Goal: Information Seeking & Learning: Check status

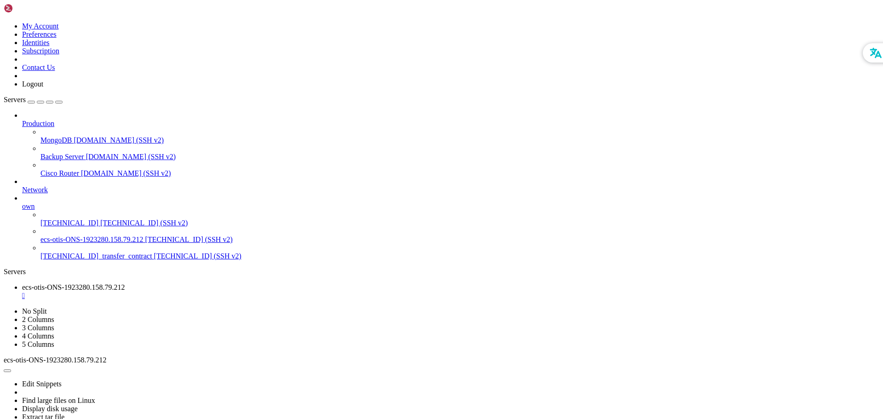
scroll to position [10966, 0]
drag, startPoint x: 295, startPoint y: 780, endPoint x: 250, endPoint y: 781, distance: 44.6
drag, startPoint x: 400, startPoint y: 740, endPoint x: 327, endPoint y: 779, distance: 83.1
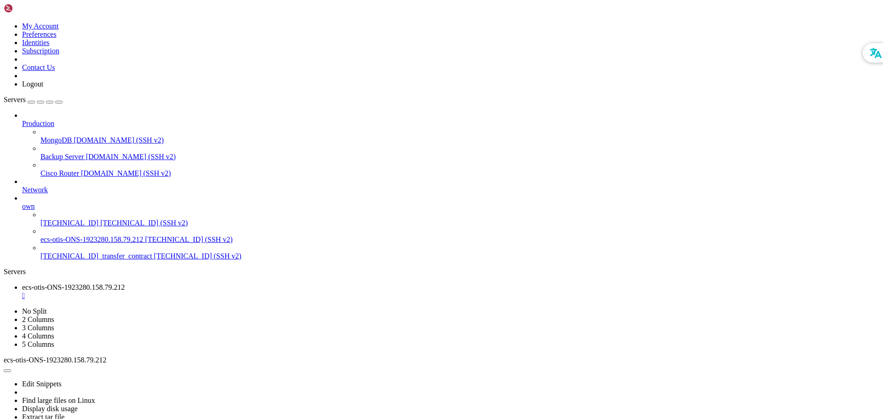
drag, startPoint x: 447, startPoint y: 727, endPoint x: 369, endPoint y: 756, distance: 83.6
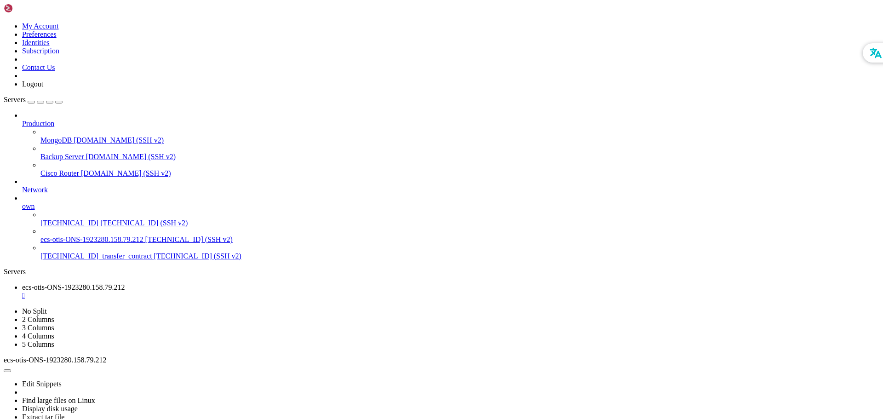
drag, startPoint x: 241, startPoint y: 796, endPoint x: 184, endPoint y: 778, distance: 59.2
drag, startPoint x: 170, startPoint y: 796, endPoint x: 8, endPoint y: 513, distance: 325.6
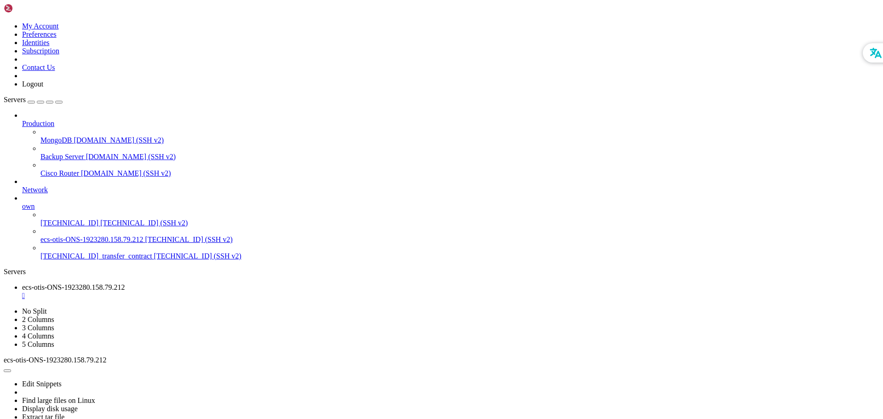
drag, startPoint x: 339, startPoint y: 790, endPoint x: 254, endPoint y: 782, distance: 85.5
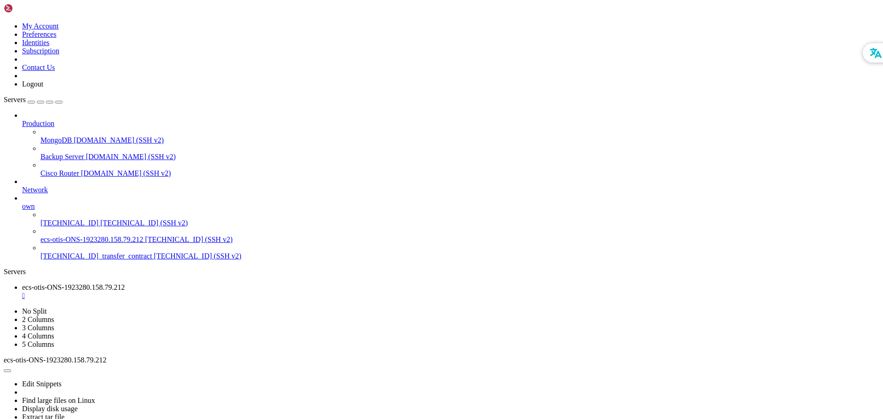
drag, startPoint x: 298, startPoint y: 800, endPoint x: 243, endPoint y: 808, distance: 55.4
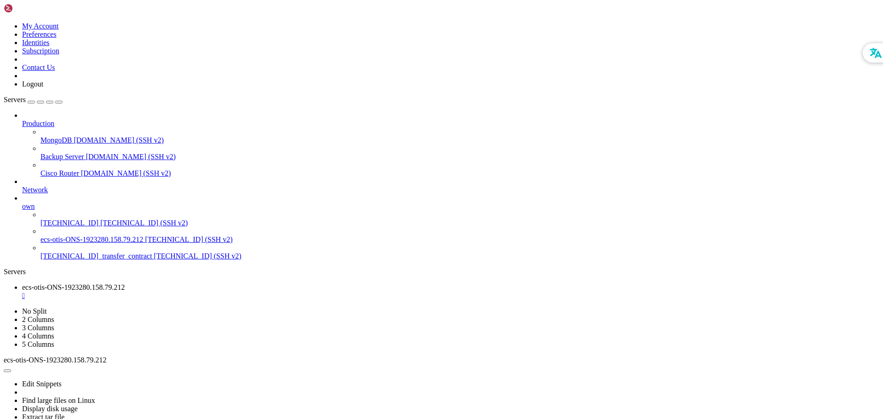
drag, startPoint x: 384, startPoint y: 756, endPoint x: 318, endPoint y: 777, distance: 68.8
drag, startPoint x: 9, startPoint y: 634, endPoint x: 213, endPoint y: 780, distance: 251.4
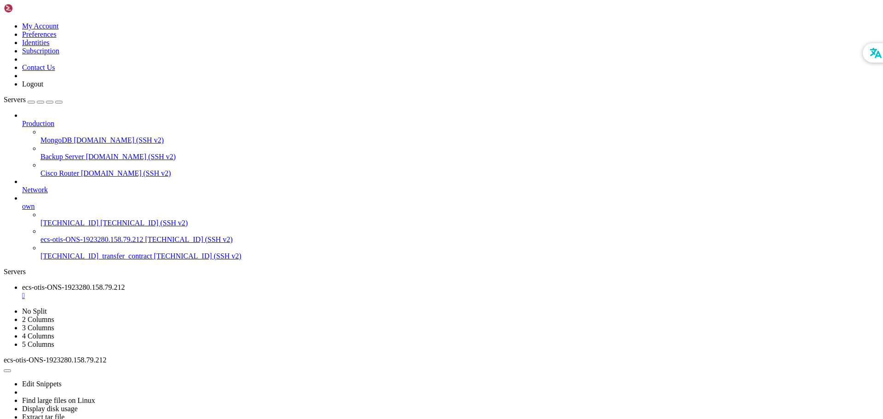
scroll to position [12108, 0]
drag, startPoint x: 379, startPoint y: 664, endPoint x: 363, endPoint y: 758, distance: 95.2
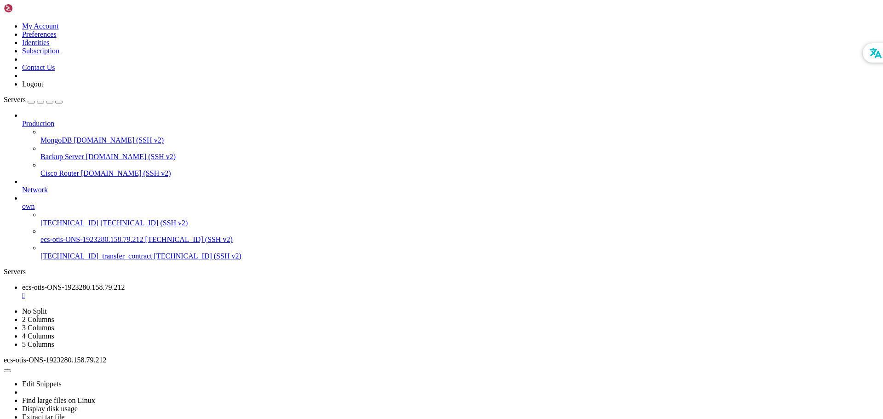
drag, startPoint x: 257, startPoint y: 780, endPoint x: 242, endPoint y: 766, distance: 21.1
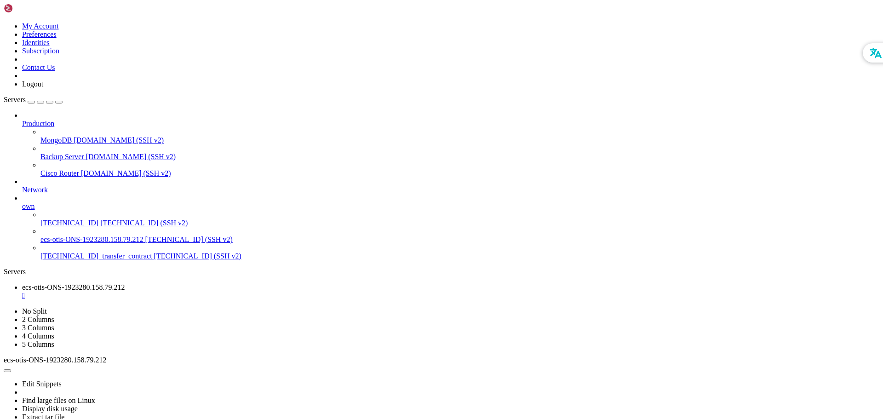
drag, startPoint x: 7, startPoint y: 541, endPoint x: 202, endPoint y: 795, distance: 319.7
drag, startPoint x: 424, startPoint y: 775, endPoint x: 339, endPoint y: 782, distance: 85.0
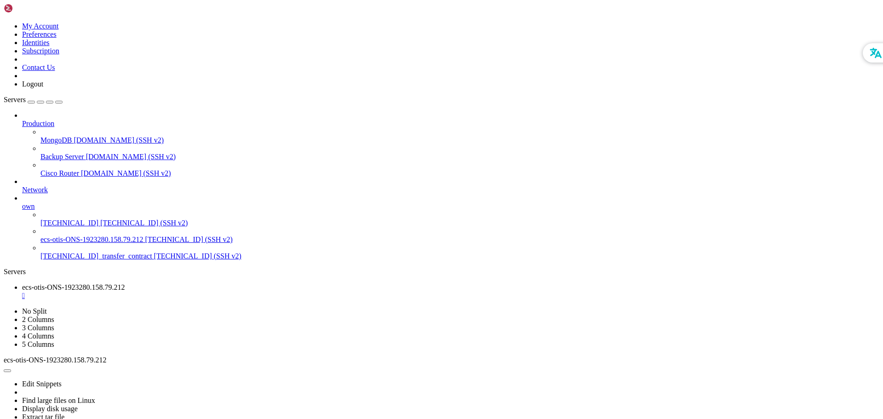
drag, startPoint x: 278, startPoint y: 789, endPoint x: 260, endPoint y: 794, distance: 18.2
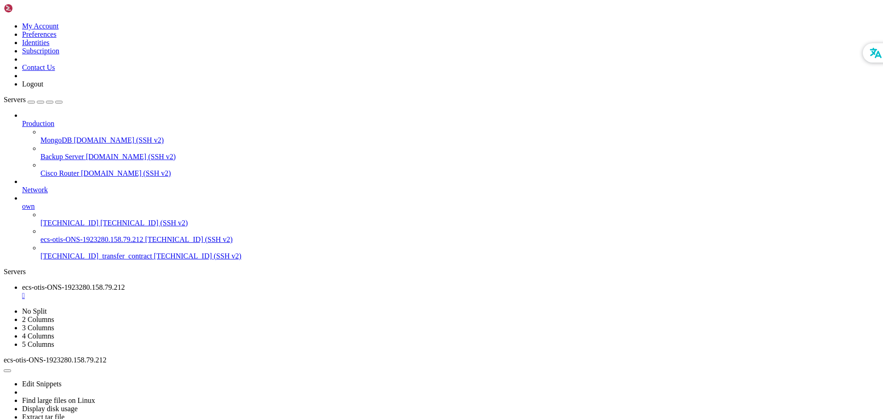
drag, startPoint x: 254, startPoint y: 755, endPoint x: 277, endPoint y: 784, distance: 38.0
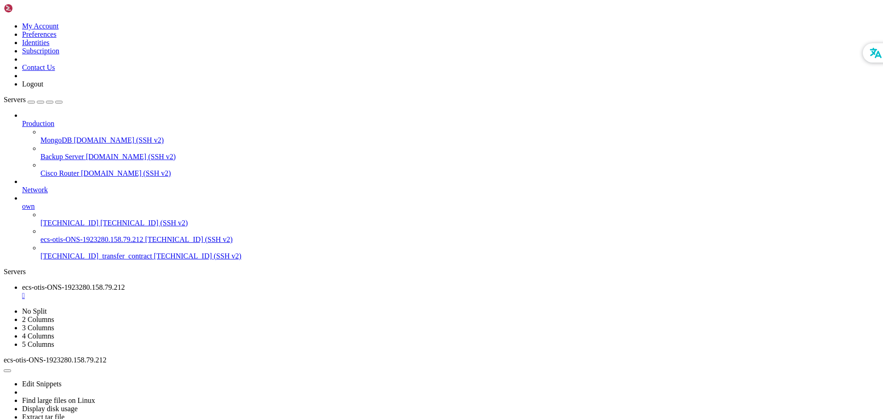
scroll to position [13117, 0]
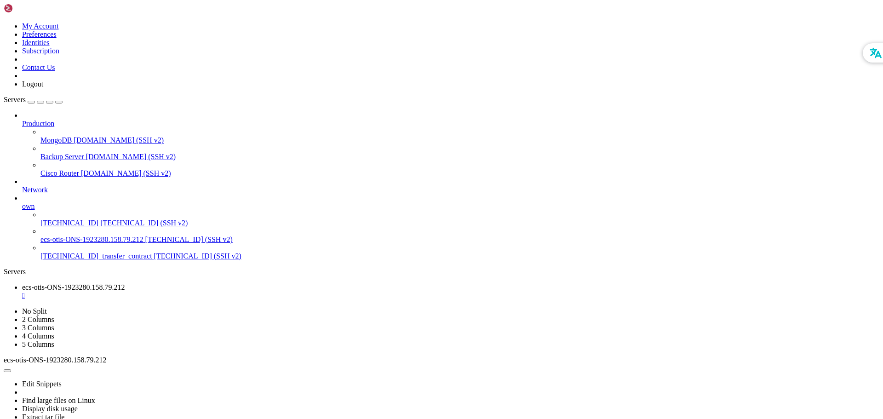
drag, startPoint x: 357, startPoint y: 736, endPoint x: 336, endPoint y: 769, distance: 38.8
drag, startPoint x: 218, startPoint y: 776, endPoint x: 186, endPoint y: 784, distance: 32.7
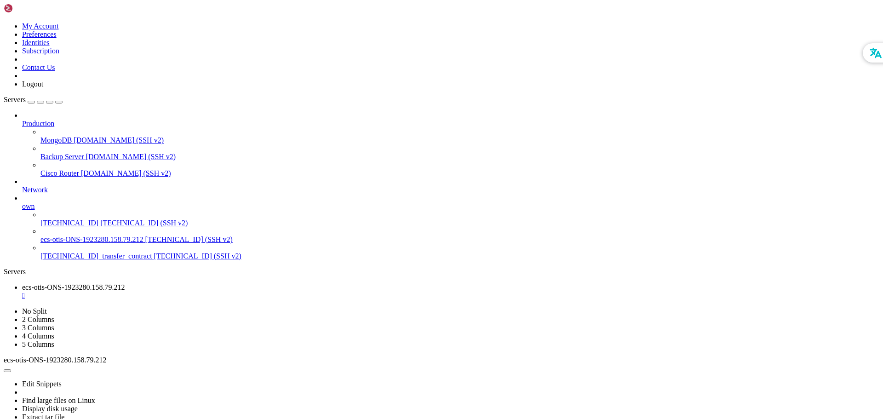
scroll to position [13453, 0]
drag, startPoint x: 369, startPoint y: 731, endPoint x: 300, endPoint y: 776, distance: 82.4
drag, startPoint x: 328, startPoint y: 658, endPoint x: 275, endPoint y: 756, distance: 111.6
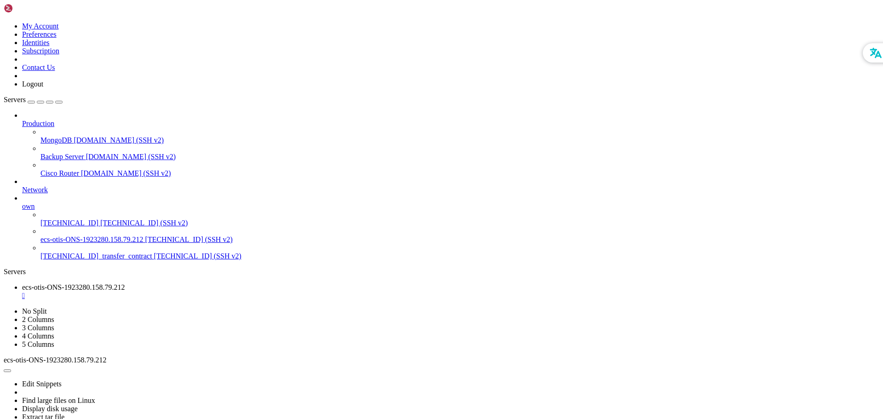
drag, startPoint x: 262, startPoint y: 765, endPoint x: 209, endPoint y: 772, distance: 53.9
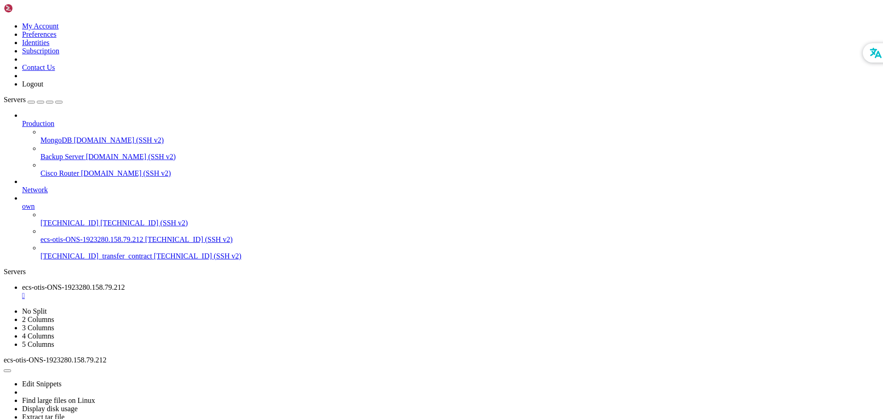
drag, startPoint x: 15, startPoint y: 628, endPoint x: 166, endPoint y: 784, distance: 217.3
drag, startPoint x: 363, startPoint y: 739, endPoint x: 331, endPoint y: 782, distance: 53.2
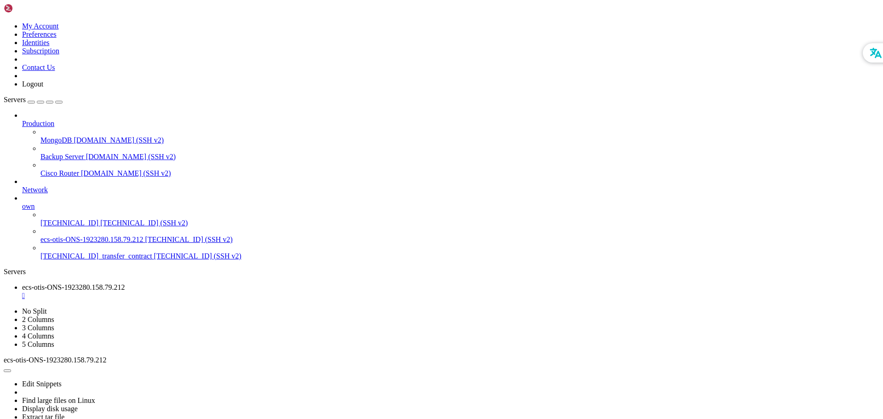
scroll to position [13962, 0]
drag, startPoint x: 6, startPoint y: 634, endPoint x: 197, endPoint y: 785, distance: 244.0
drag, startPoint x: 480, startPoint y: 726, endPoint x: 363, endPoint y: 771, distance: 126.0
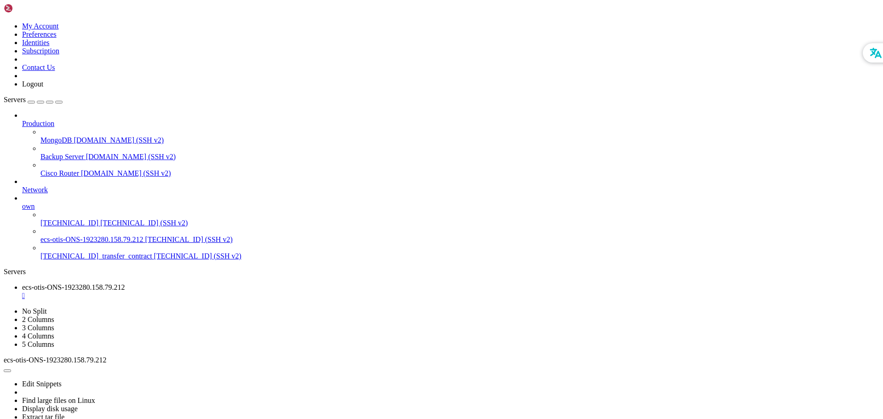
scroll to position [14126, 0]
drag, startPoint x: 167, startPoint y: 795, endPoint x: 7, endPoint y: 633, distance: 228.1
drag, startPoint x: 391, startPoint y: 684, endPoint x: 355, endPoint y: 749, distance: 74.1
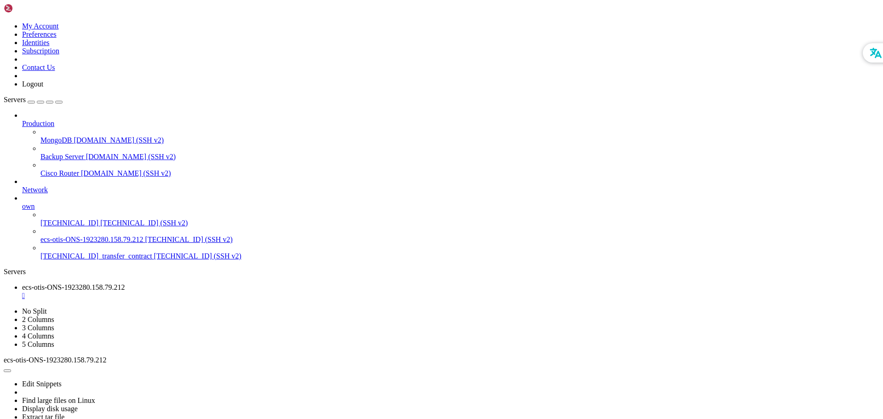
scroll to position [14134, 0]
drag, startPoint x: 394, startPoint y: 685, endPoint x: 376, endPoint y: 751, distance: 68.2
drag, startPoint x: 426, startPoint y: 710, endPoint x: 362, endPoint y: 748, distance: 74.5
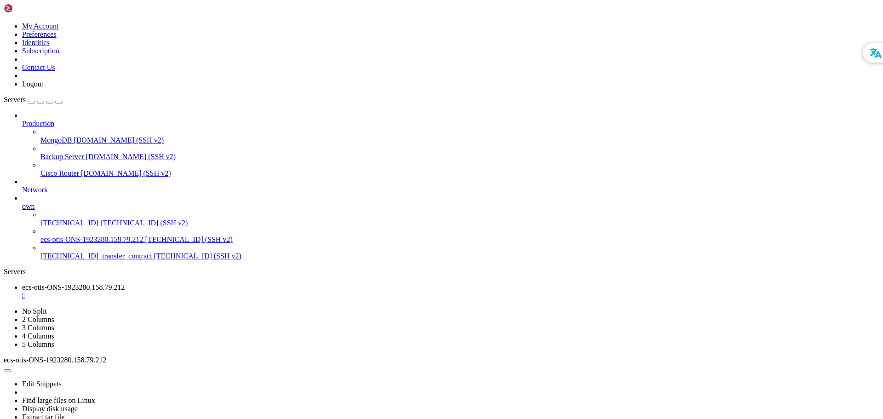
drag, startPoint x: 465, startPoint y: 671, endPoint x: 415, endPoint y: 739, distance: 84.6
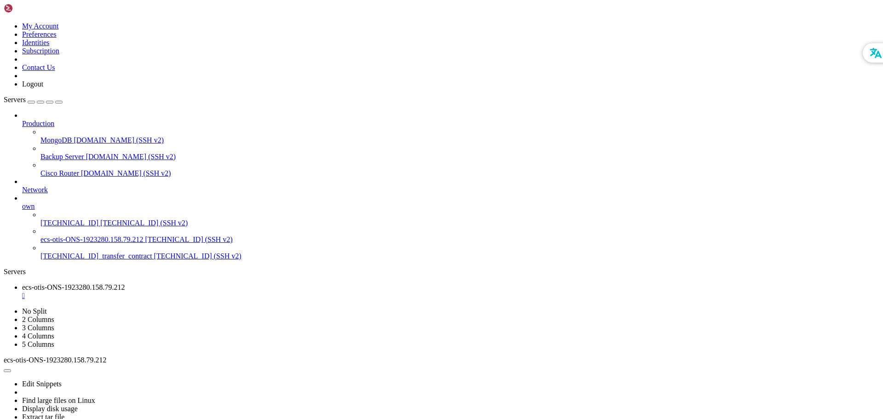
drag, startPoint x: 501, startPoint y: 686, endPoint x: 441, endPoint y: 748, distance: 86.5
drag, startPoint x: 383, startPoint y: 772, endPoint x: 354, endPoint y: 793, distance: 35.2
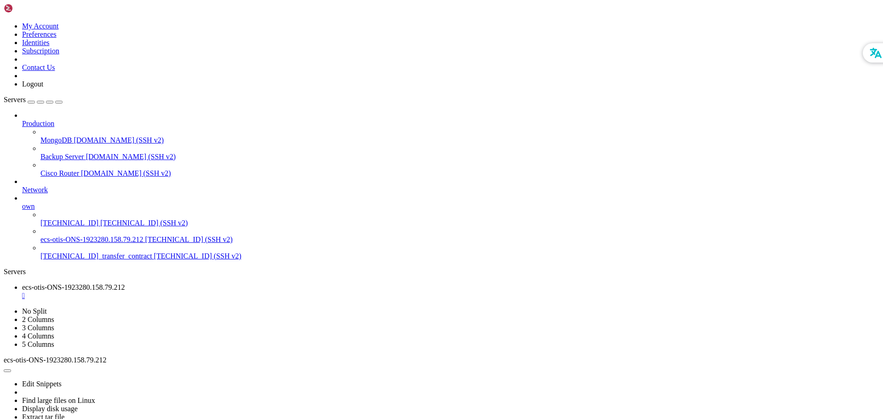
scroll to position [15127, 0]
drag, startPoint x: 429, startPoint y: 726, endPoint x: 357, endPoint y: 768, distance: 83.1
drag, startPoint x: 177, startPoint y: 800, endPoint x: 7, endPoint y: 626, distance: 243.0
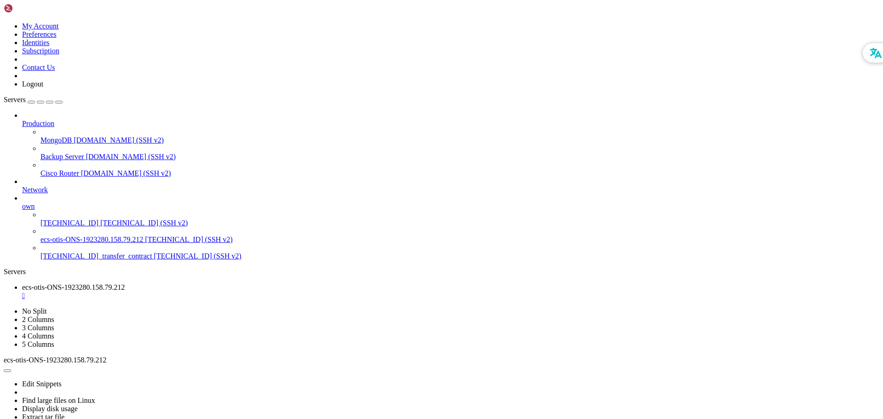
drag, startPoint x: 362, startPoint y: 746, endPoint x: 291, endPoint y: 760, distance: 72.2
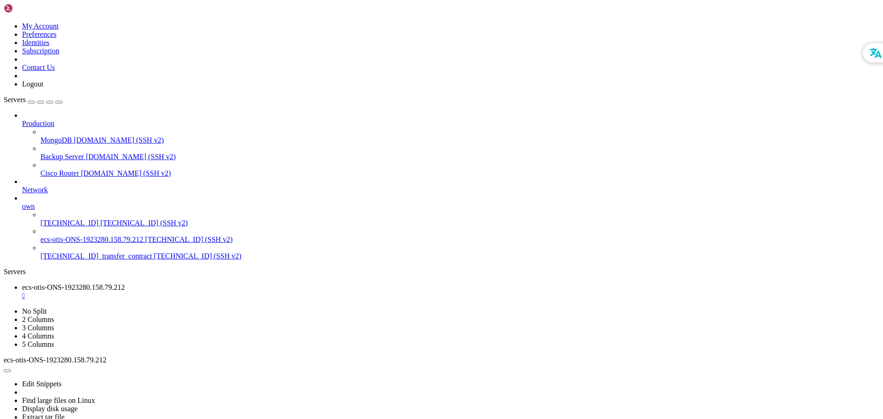
scroll to position [15651, 0]
drag, startPoint x: 455, startPoint y: 732, endPoint x: 340, endPoint y: 738, distance: 116.1
drag, startPoint x: 6, startPoint y: 627, endPoint x: 168, endPoint y: 765, distance: 212.8
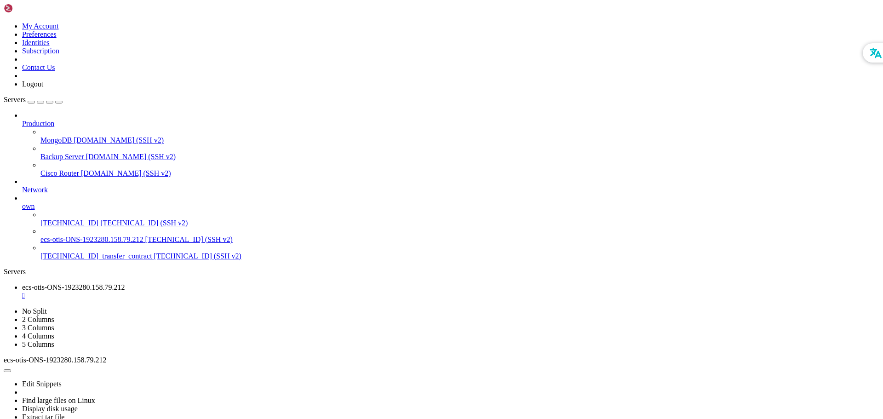
drag, startPoint x: 8, startPoint y: 627, endPoint x: 217, endPoint y: 778, distance: 257.7
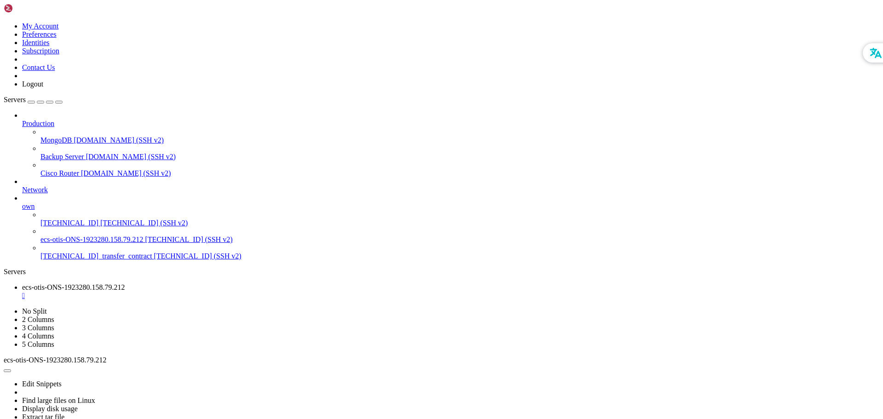
drag, startPoint x: 518, startPoint y: 748, endPoint x: 478, endPoint y: 774, distance: 47.2
drag, startPoint x: 421, startPoint y: 695, endPoint x: 398, endPoint y: 773, distance: 81.1
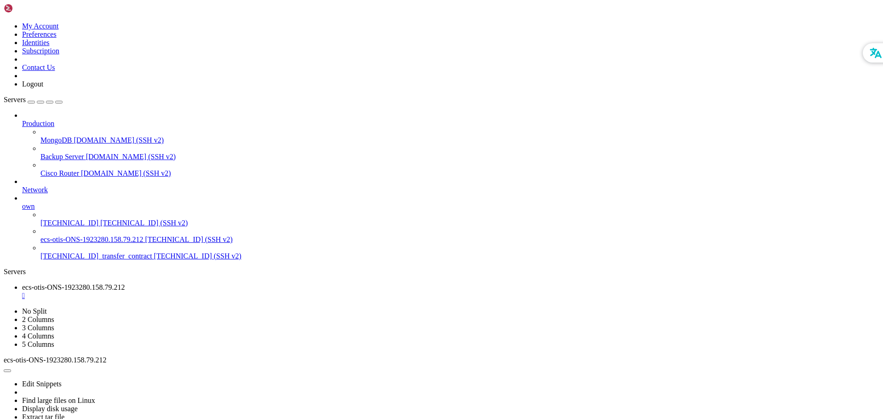
drag, startPoint x: 356, startPoint y: 737, endPoint x: 307, endPoint y: 774, distance: 61.5
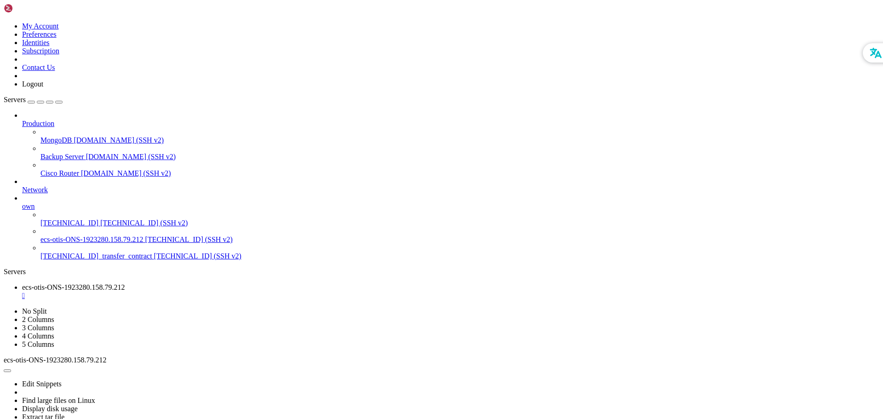
drag, startPoint x: 341, startPoint y: 730, endPoint x: 332, endPoint y: 767, distance: 38.8
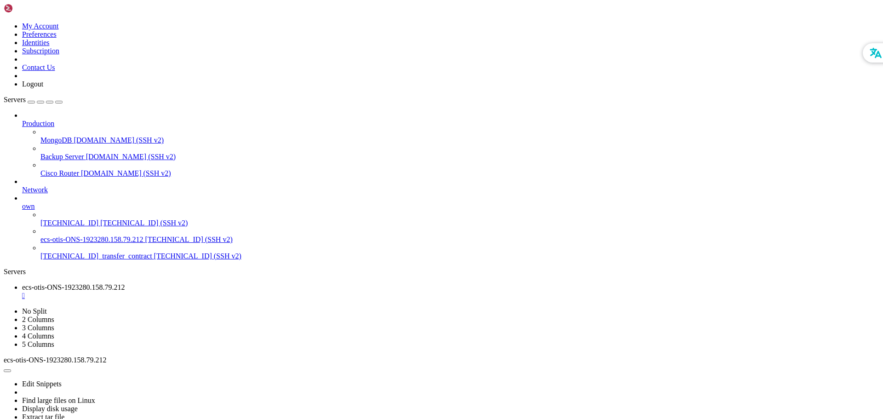
drag, startPoint x: 141, startPoint y: 692, endPoint x: 306, endPoint y: 726, distance: 168.8
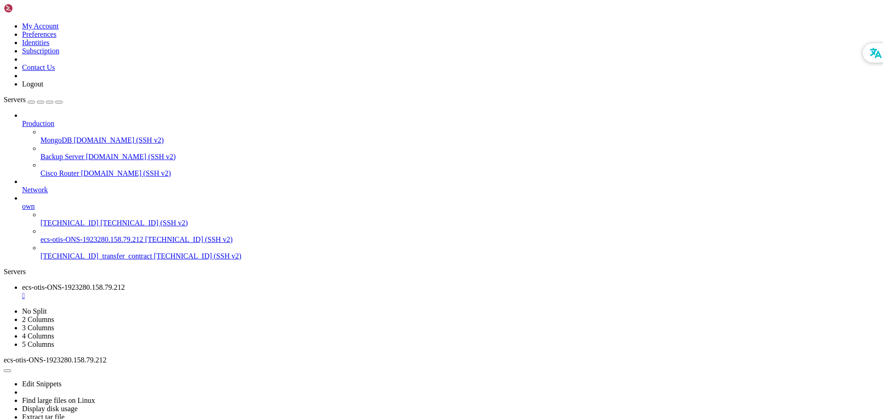
drag, startPoint x: 329, startPoint y: 775, endPoint x: 263, endPoint y: 776, distance: 65.8
drag, startPoint x: 490, startPoint y: 721, endPoint x: 435, endPoint y: 762, distance: 68.0
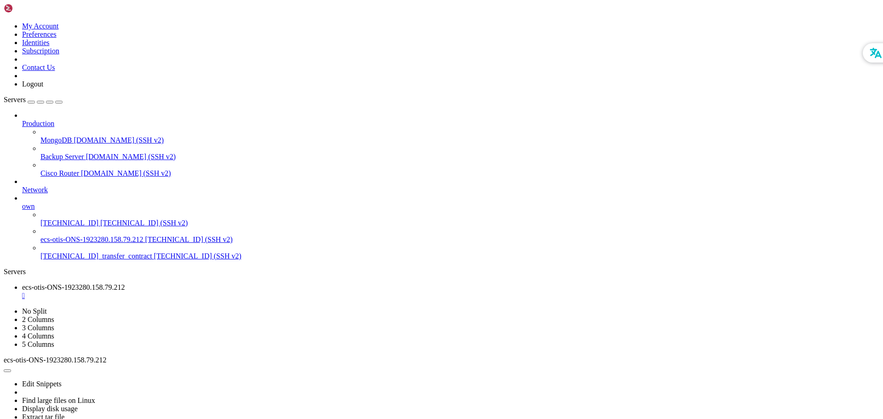
scroll to position [18029, 0]
drag, startPoint x: 409, startPoint y: 780, endPoint x: 336, endPoint y: 785, distance: 72.4
drag, startPoint x: 443, startPoint y: 752, endPoint x: 336, endPoint y: 772, distance: 108.6
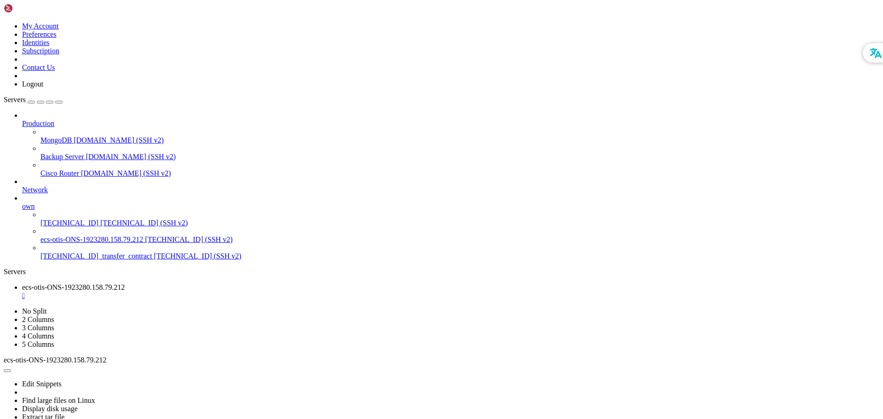
drag, startPoint x: 418, startPoint y: 766, endPoint x: 345, endPoint y: 788, distance: 76.6
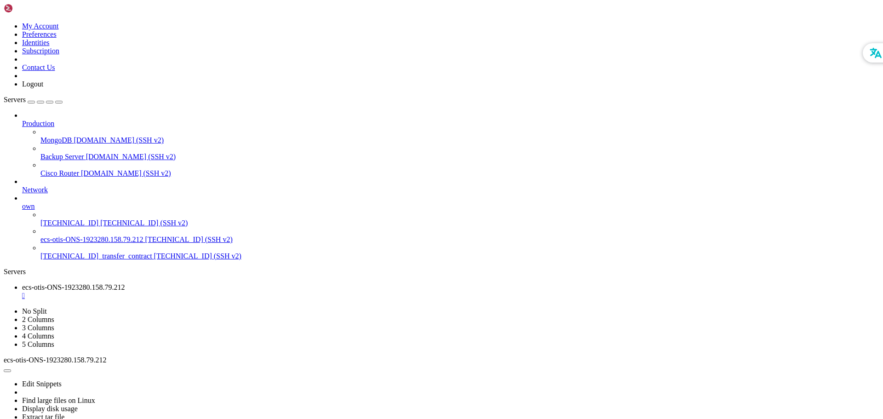
drag, startPoint x: 439, startPoint y: 778, endPoint x: 342, endPoint y: 791, distance: 97.9
drag, startPoint x: 97, startPoint y: 768, endPoint x: 7, endPoint y: 627, distance: 166.7
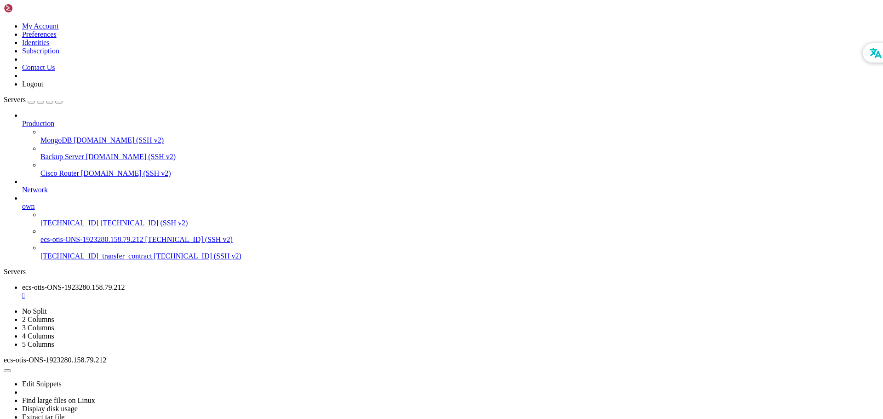
drag, startPoint x: 264, startPoint y: 779, endPoint x: 249, endPoint y: 796, distance: 22.8
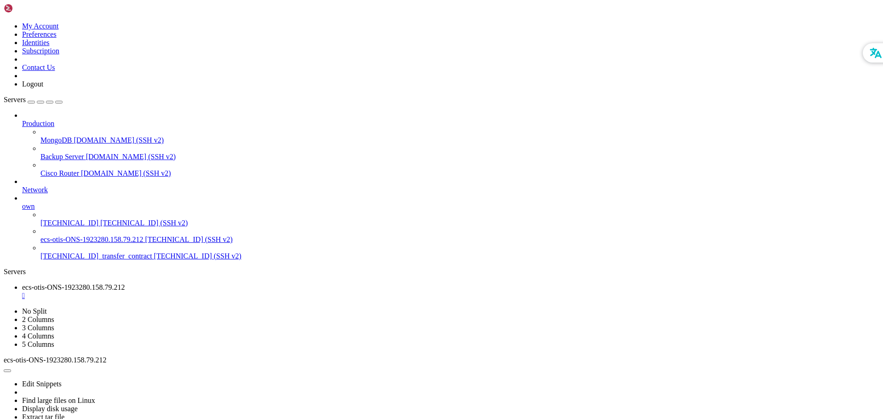
scroll to position [18772, 0]
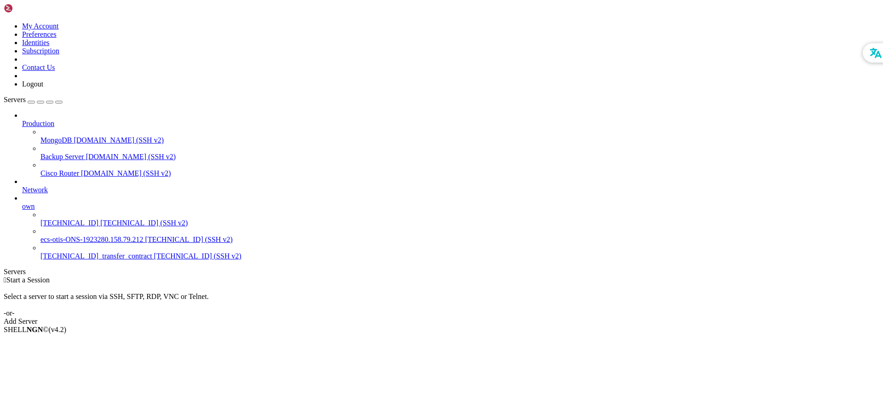
click at [69, 236] on span "ecs-otis-ONS-1923280.158.79.212" at bounding box center [91, 240] width 103 height 8
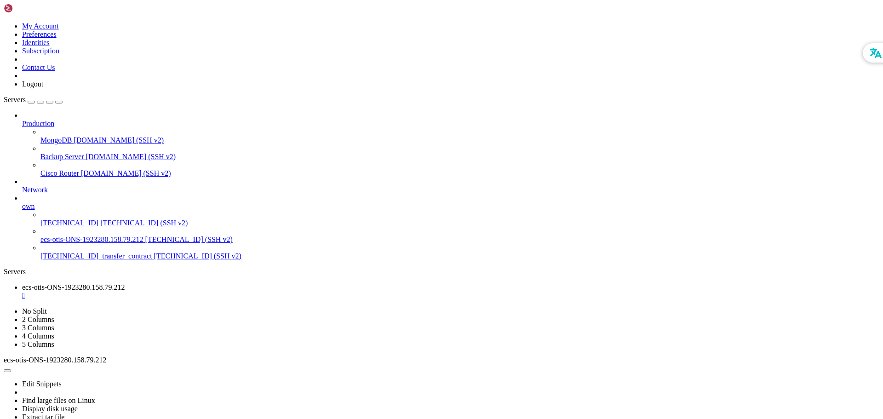
drag, startPoint x: 176, startPoint y: 651, endPoint x: 122, endPoint y: 656, distance: 54.5
drag, startPoint x: 20, startPoint y: 526, endPoint x: 198, endPoint y: 674, distance: 232.0
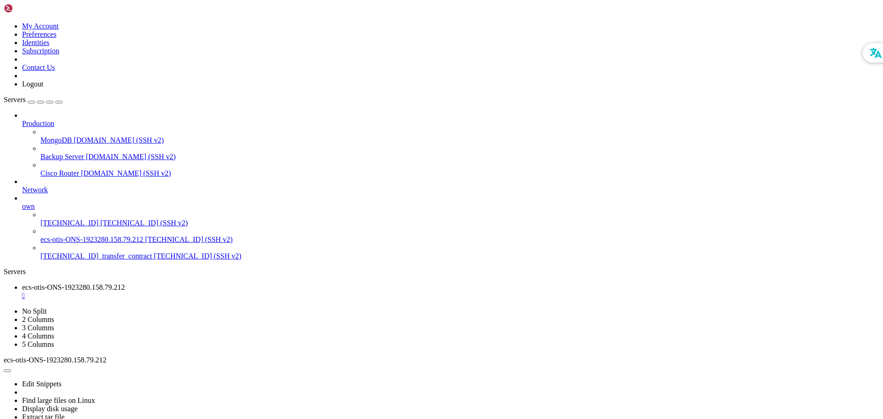
drag, startPoint x: 336, startPoint y: 684, endPoint x: 284, endPoint y: 713, distance: 59.5
drag, startPoint x: 7, startPoint y: 627, endPoint x: 291, endPoint y: 775, distance: 320.2
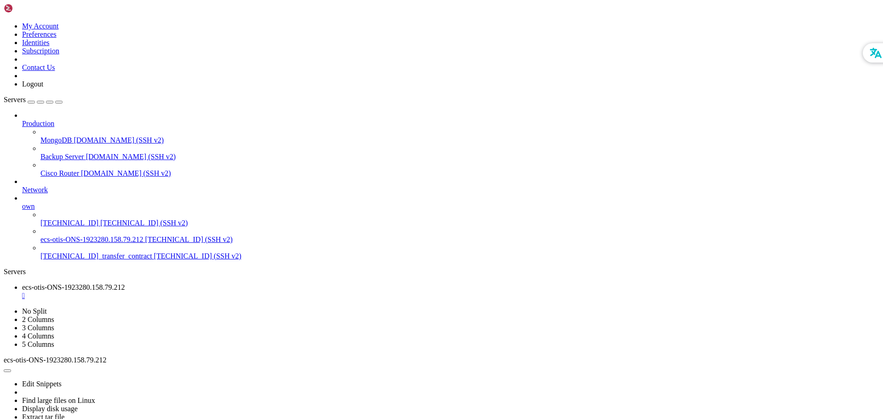
drag, startPoint x: 514, startPoint y: 747, endPoint x: 442, endPoint y: 773, distance: 76.8
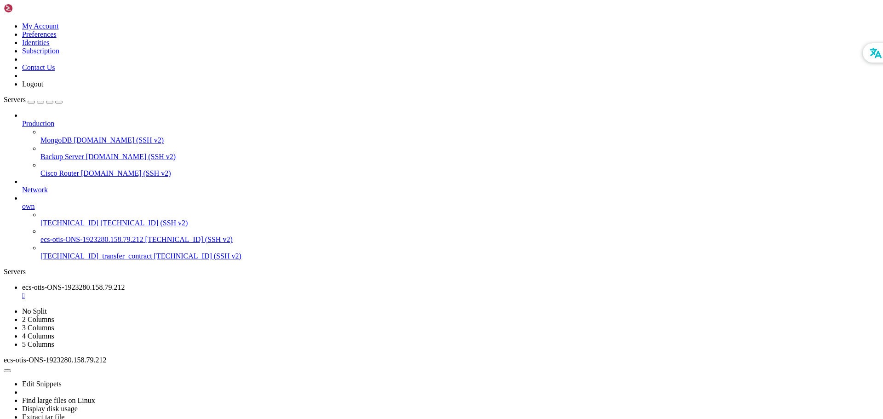
scroll to position [399, 0]
drag, startPoint x: 333, startPoint y: 774, endPoint x: 259, endPoint y: 783, distance: 73.6
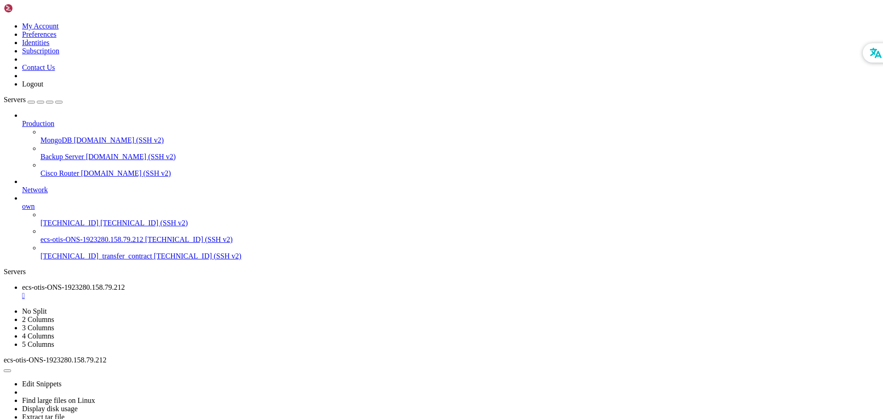
drag, startPoint x: 386, startPoint y: 780, endPoint x: 314, endPoint y: 789, distance: 72.7
drag, startPoint x: 7, startPoint y: 751, endPoint x: 160, endPoint y: 792, distance: 158.3
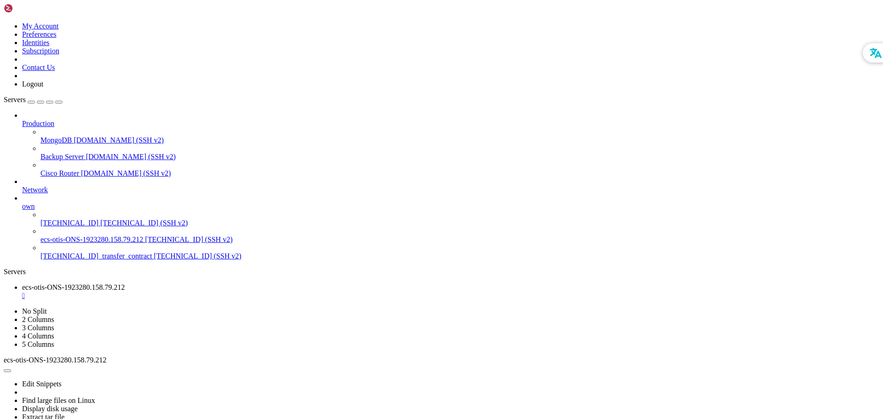
drag, startPoint x: 454, startPoint y: 764, endPoint x: 388, endPoint y: 795, distance: 72.0
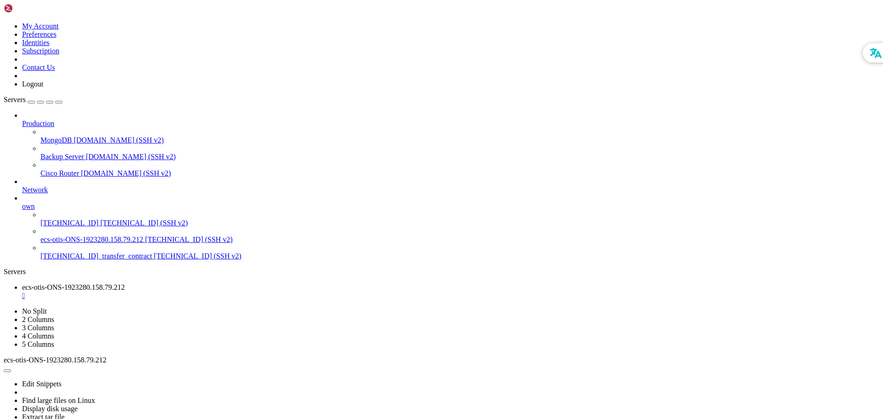
drag, startPoint x: 435, startPoint y: 770, endPoint x: 371, endPoint y: 789, distance: 66.2
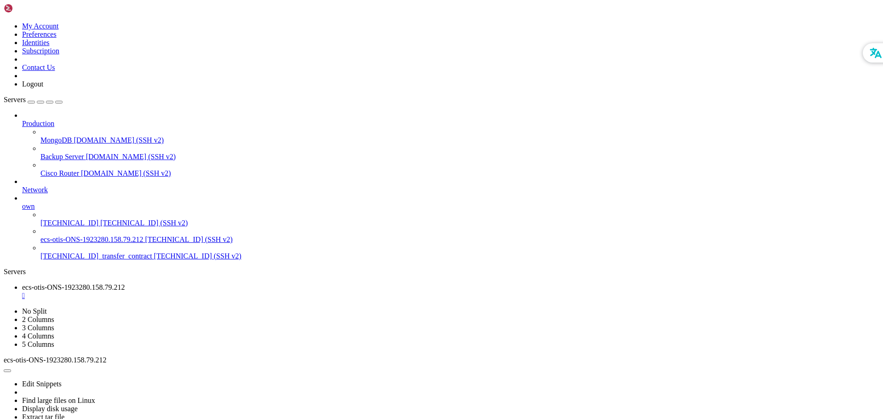
drag, startPoint x: 323, startPoint y: 752, endPoint x: 299, endPoint y: 772, distance: 30.8
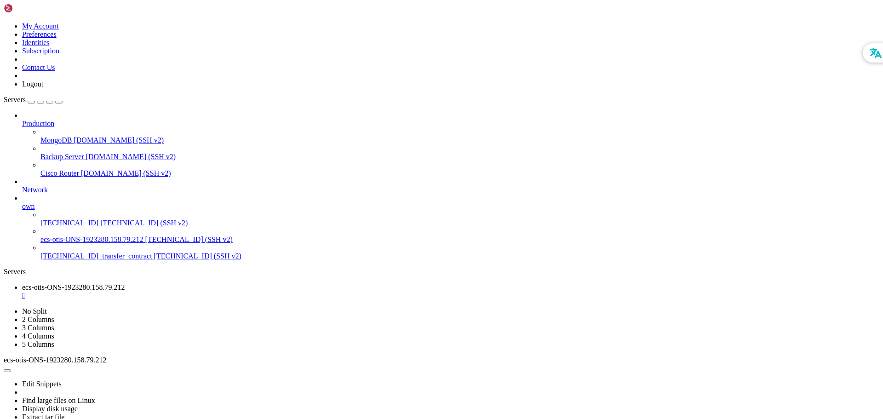
scroll to position [946, 0]
drag, startPoint x: 27, startPoint y: 751, endPoint x: 75, endPoint y: 749, distance: 47.9
drag, startPoint x: 70, startPoint y: 761, endPoint x: 76, endPoint y: 761, distance: 5.5
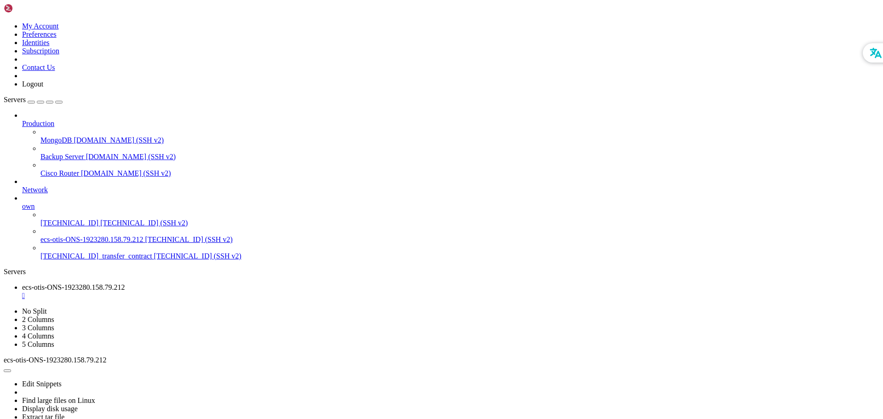
drag, startPoint x: 70, startPoint y: 785, endPoint x: 75, endPoint y: 785, distance: 5.1
